Goal: Task Accomplishment & Management: Manage account settings

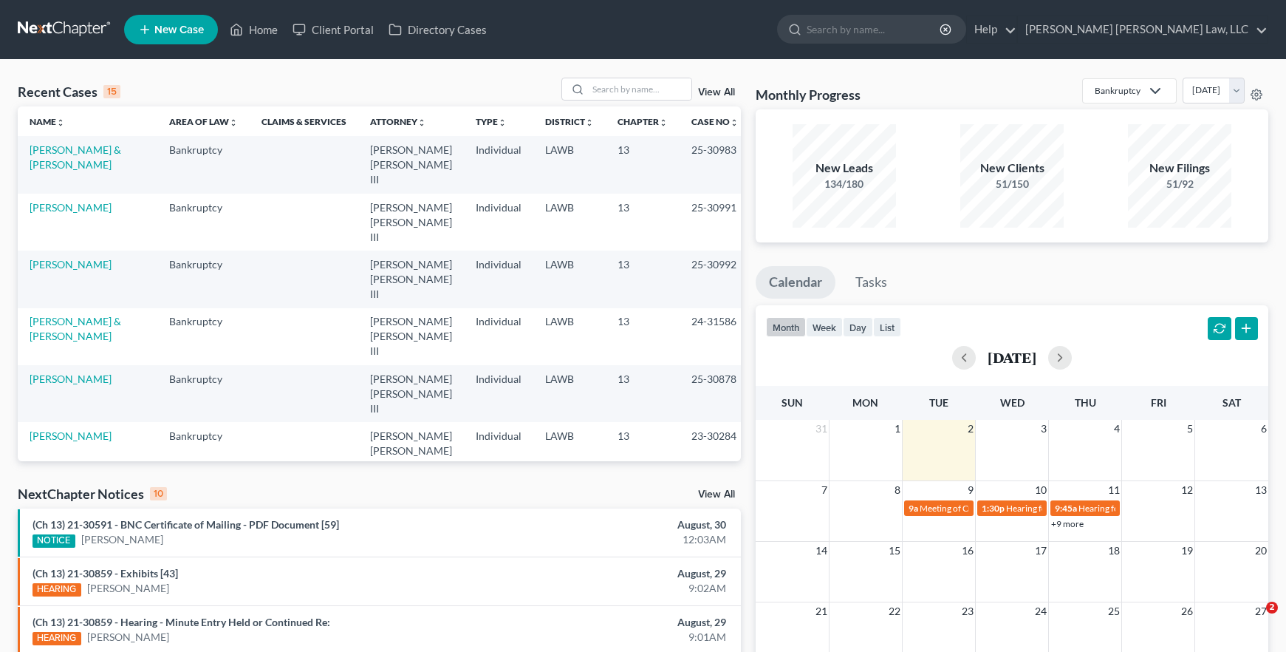
select select "1"
click at [634, 101] on div "Recent Cases 15 View All" at bounding box center [379, 92] width 723 height 29
click at [632, 98] on input "search" at bounding box center [639, 88] width 103 height 21
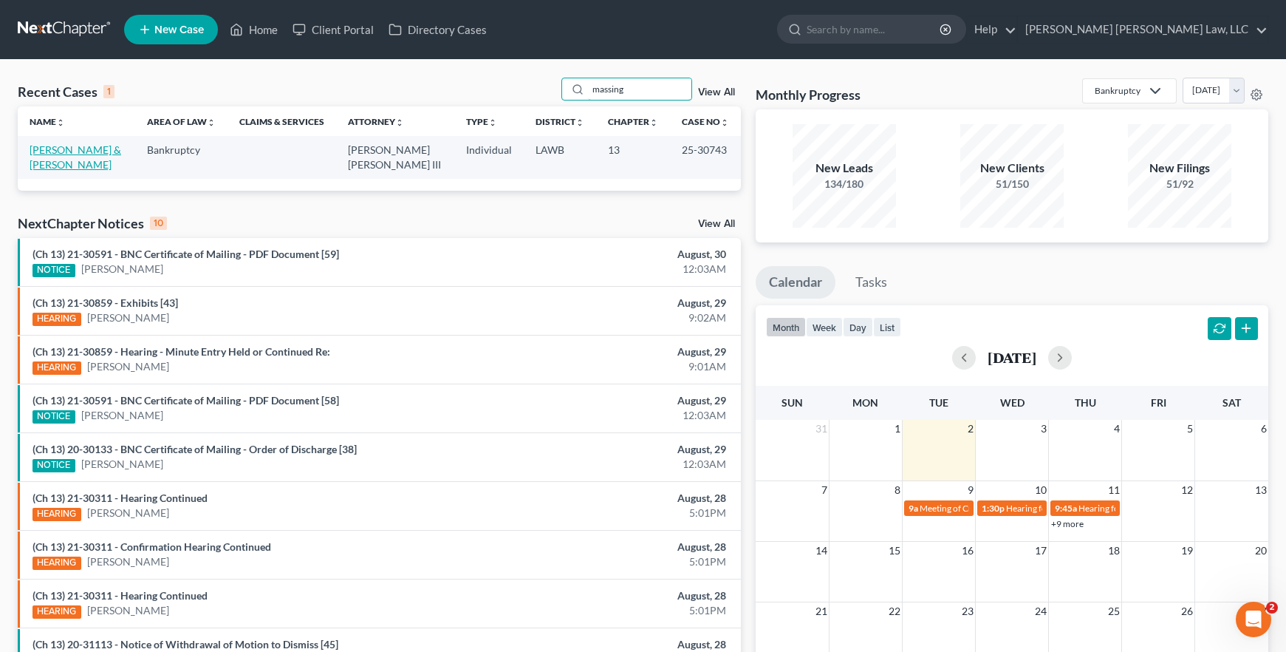
type input "massing"
click at [78, 148] on link "[PERSON_NAME] & [PERSON_NAME]" at bounding box center [76, 156] width 92 height 27
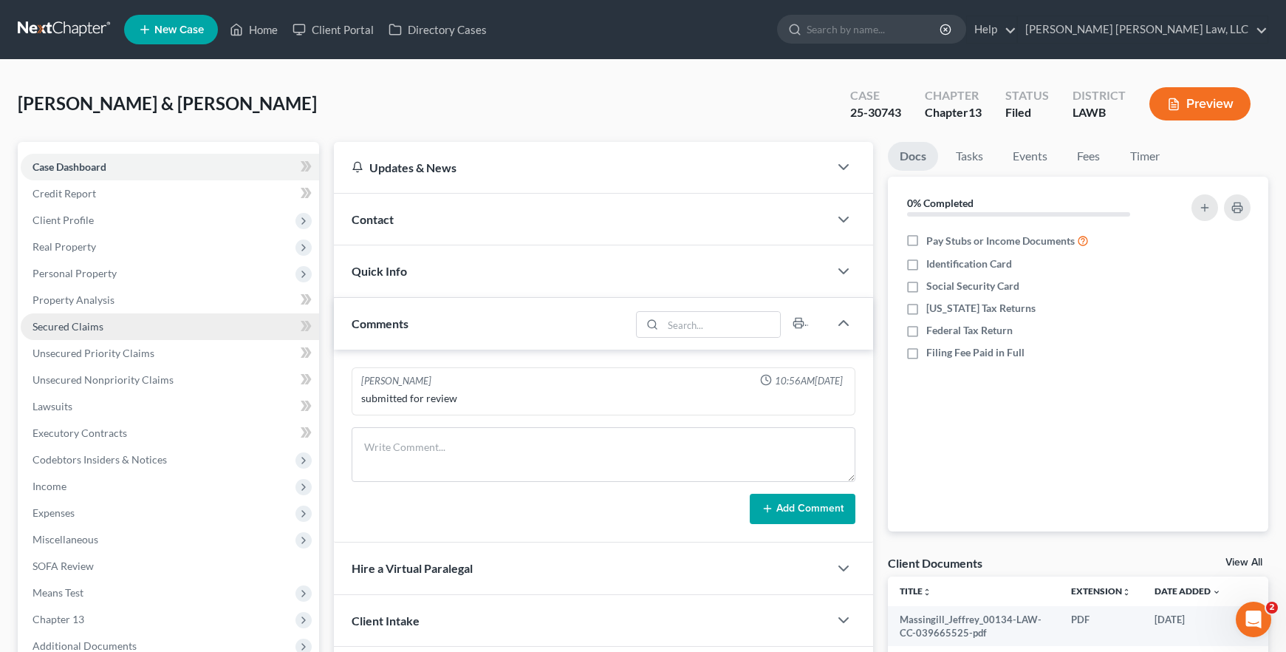
click at [153, 329] on link "Secured Claims" at bounding box center [170, 326] width 298 height 27
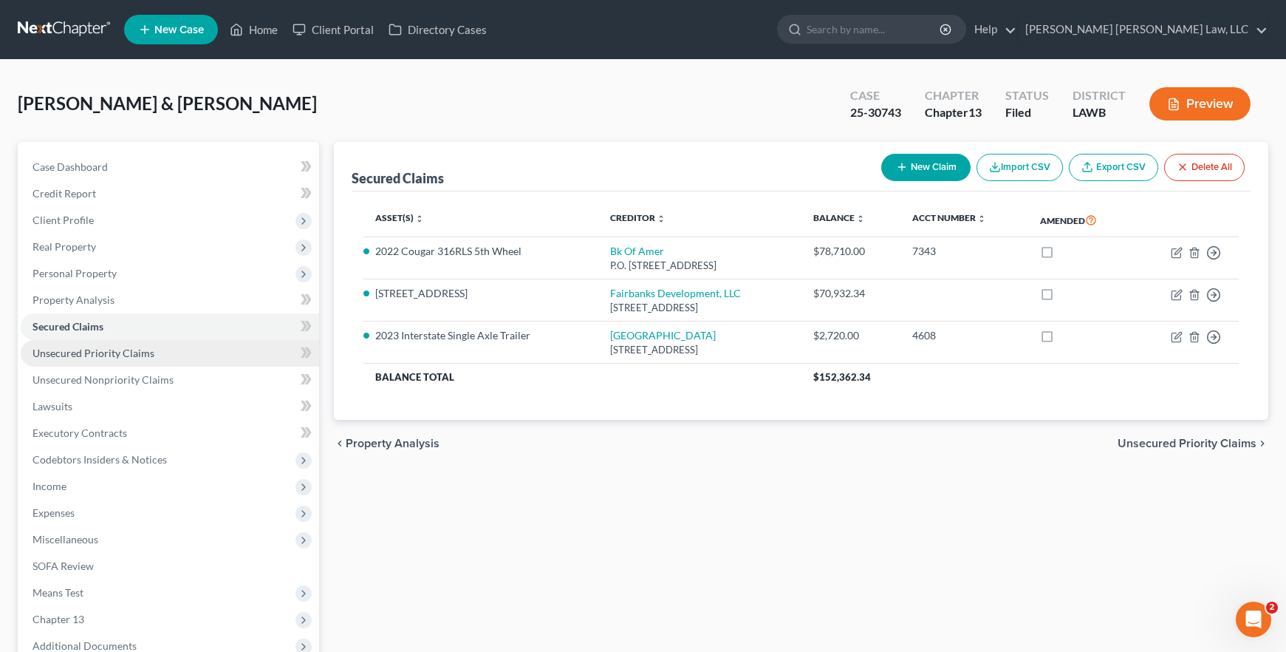
click at [163, 362] on link "Unsecured Priority Claims" at bounding box center [170, 353] width 298 height 27
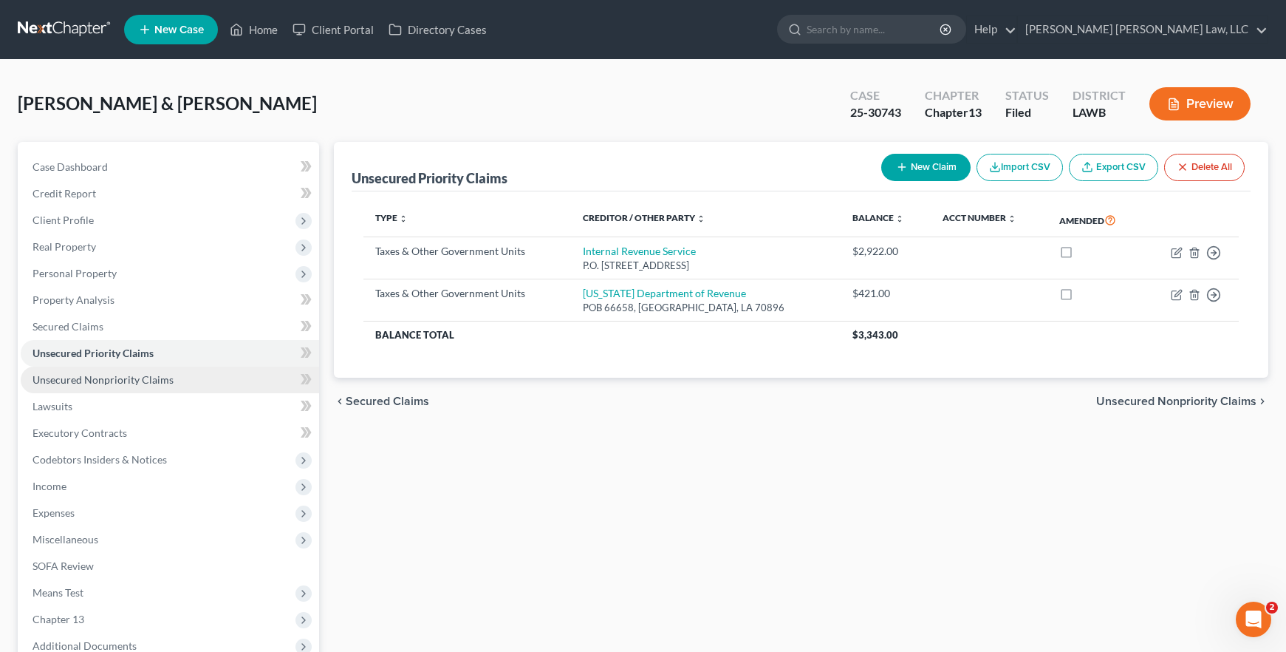
click at [162, 380] on span "Unsecured Nonpriority Claims" at bounding box center [103, 379] width 141 height 13
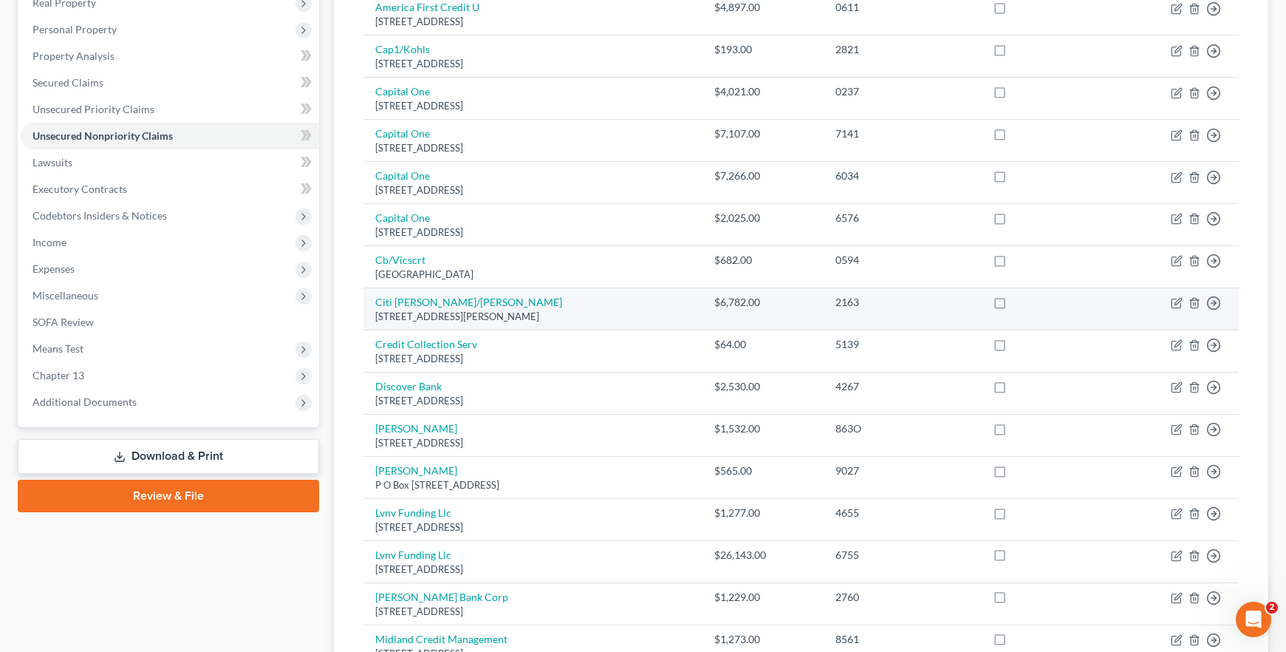
scroll to position [271, 0]
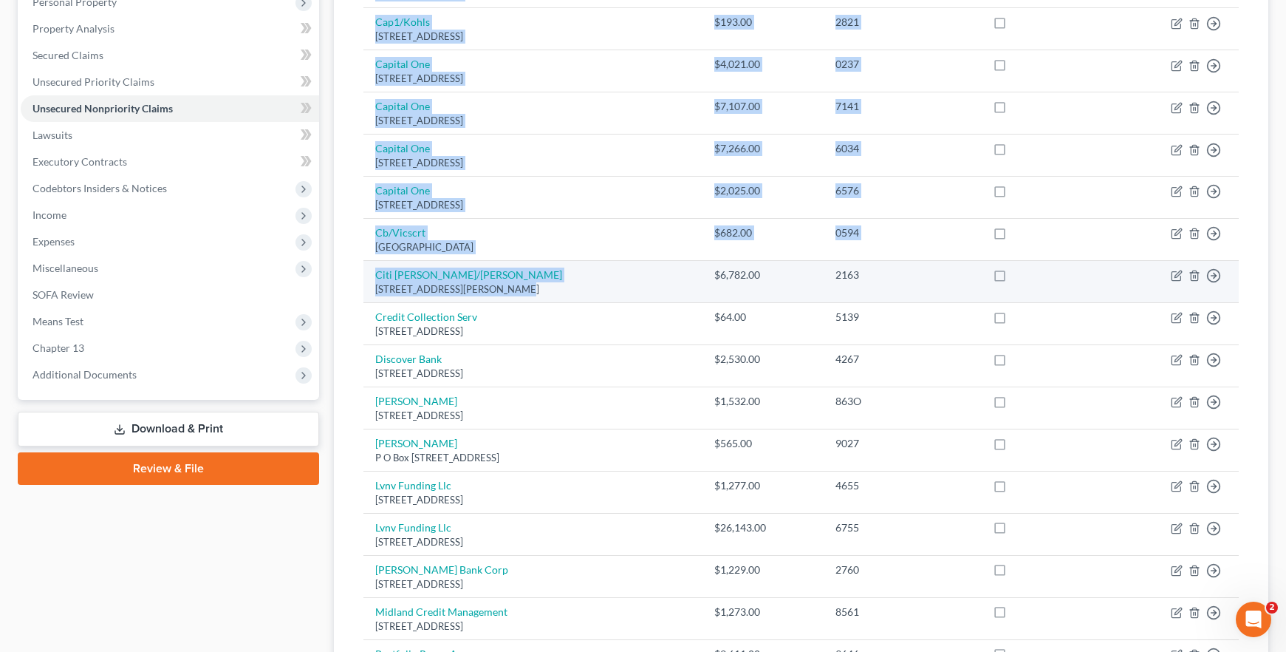
drag, startPoint x: 360, startPoint y: 272, endPoint x: 502, endPoint y: 283, distance: 142.3
click at [502, 283] on div "Creditor expand_more expand_less unfold_more Balance expand_more expand_less un…" at bounding box center [801, 455] width 899 height 1070
click at [796, 288] on td "$6,782.00" at bounding box center [762, 282] width 121 height 42
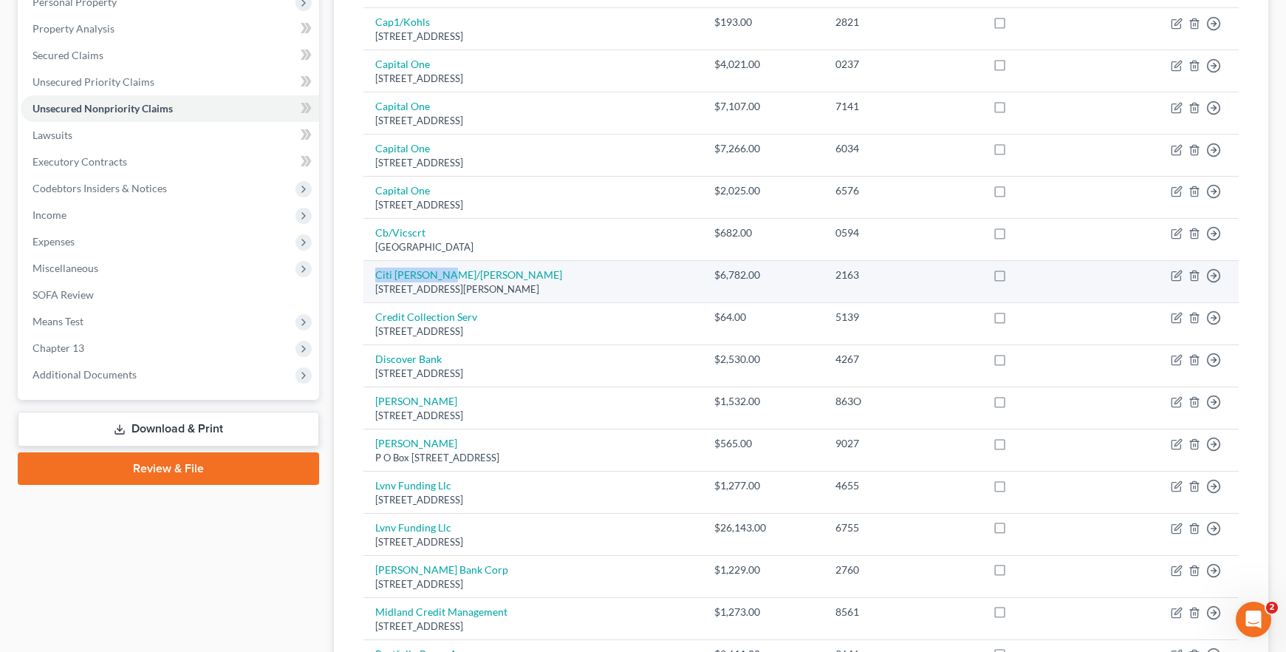
drag, startPoint x: 371, startPoint y: 275, endPoint x: 451, endPoint y: 275, distance: 80.5
click at [451, 275] on td "Citi Ty Mc/Cbna [STREET_ADDRESS][PERSON_NAME]" at bounding box center [532, 282] width 339 height 42
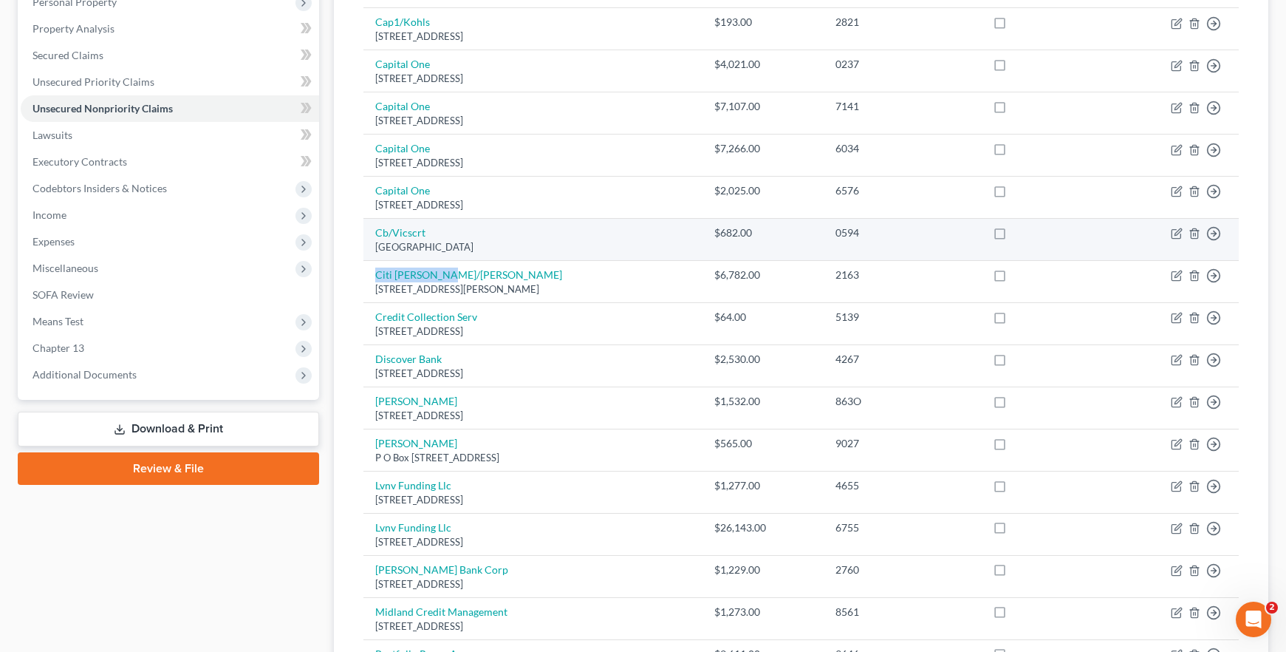
copy link "Citi [PERSON_NAME]/[PERSON_NAME]"
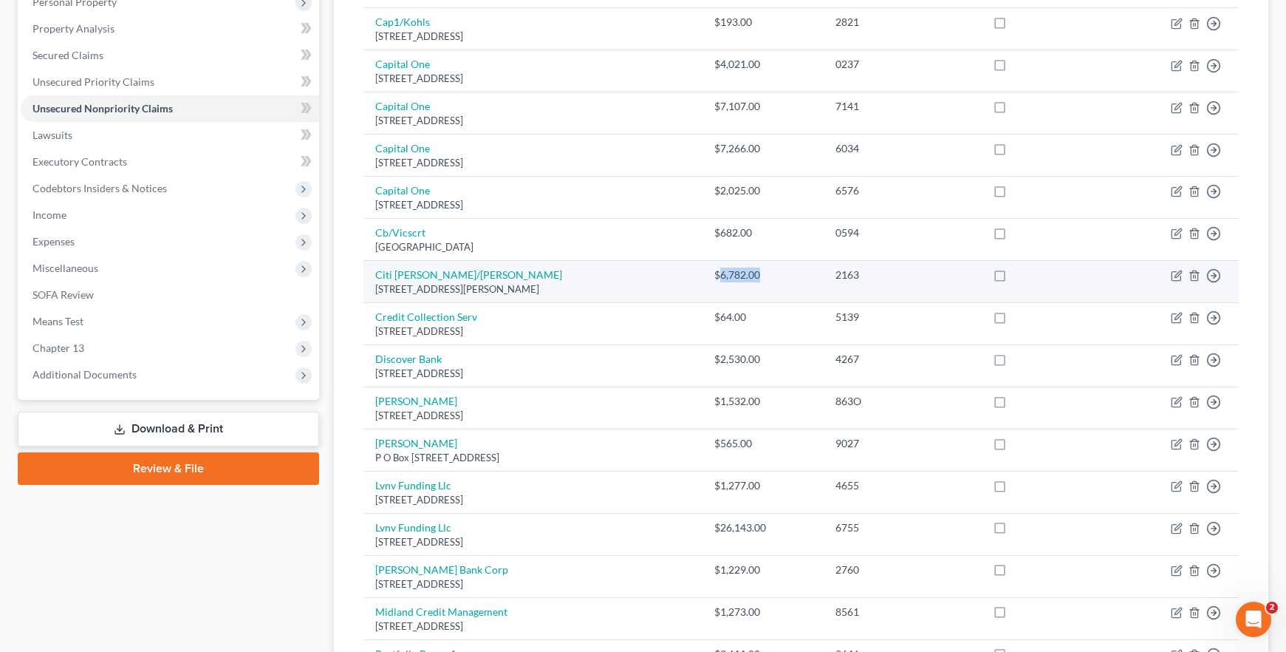
drag, startPoint x: 767, startPoint y: 276, endPoint x: 818, endPoint y: 273, distance: 51.0
click at [812, 273] on div "$6,782.00" at bounding box center [763, 274] width 98 height 15
copy div "6,782.00"
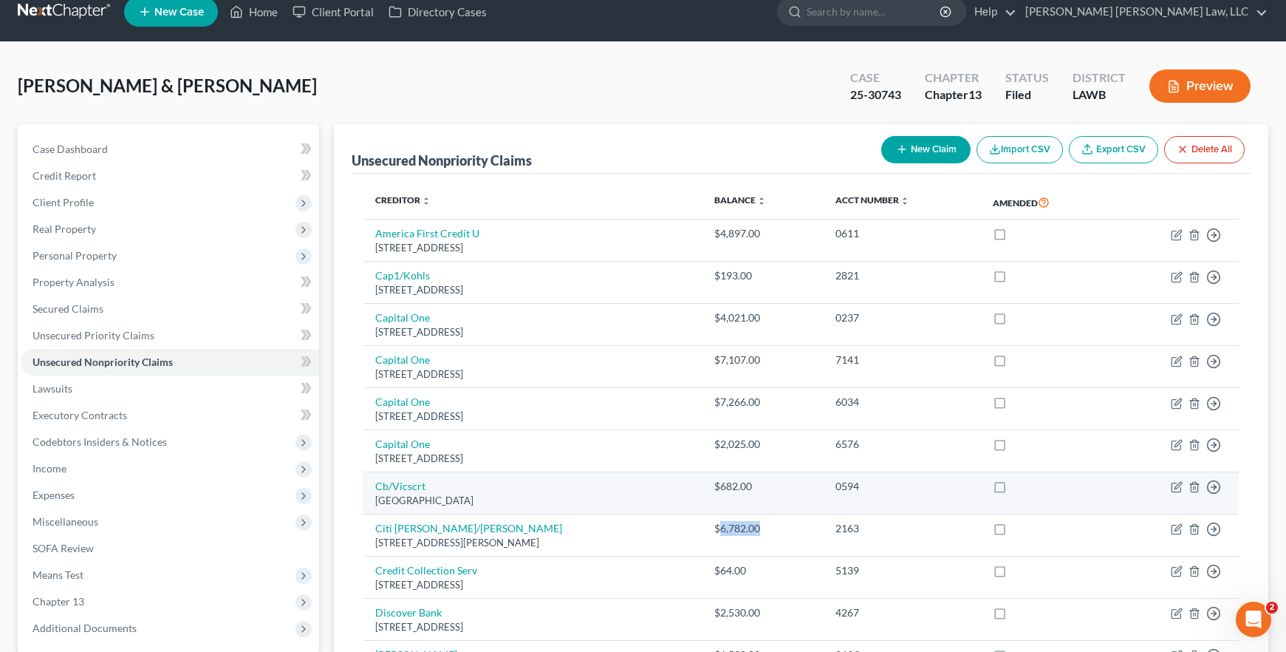
scroll to position [0, 0]
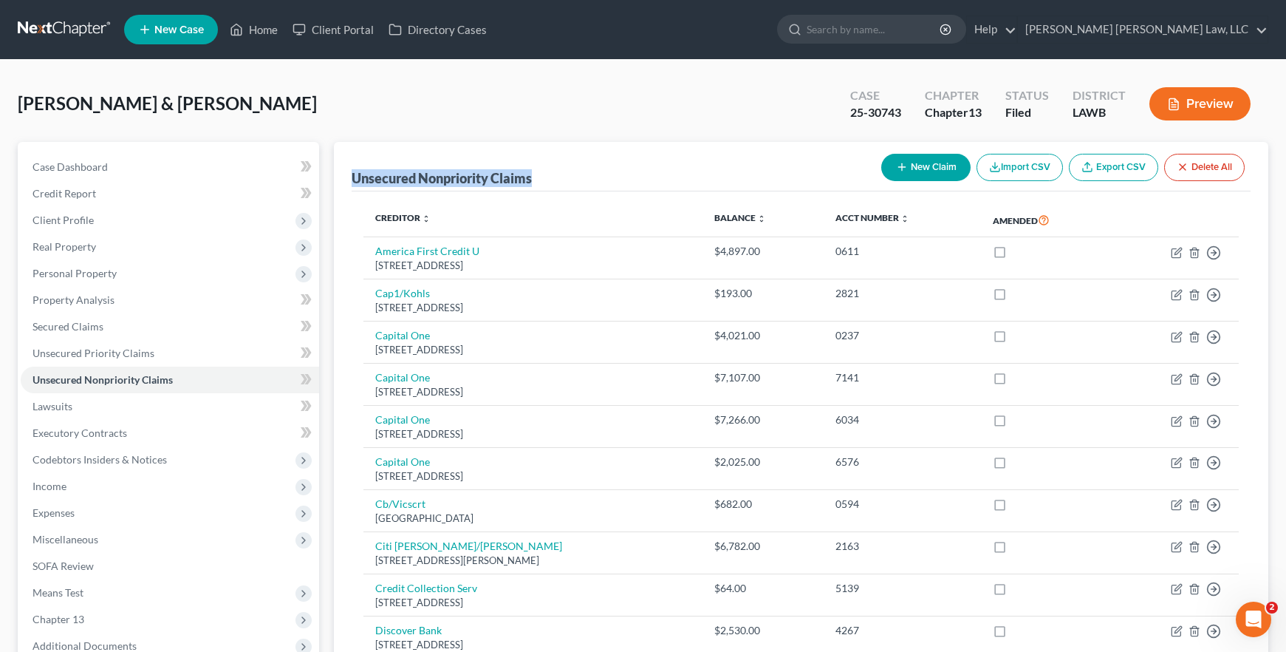
drag, startPoint x: 346, startPoint y: 173, endPoint x: 524, endPoint y: 187, distance: 178.6
copy div "Unsecured Nonpriority Claims"
click at [82, 26] on link at bounding box center [65, 29] width 95 height 27
